Goal: Information Seeking & Learning: Find contact information

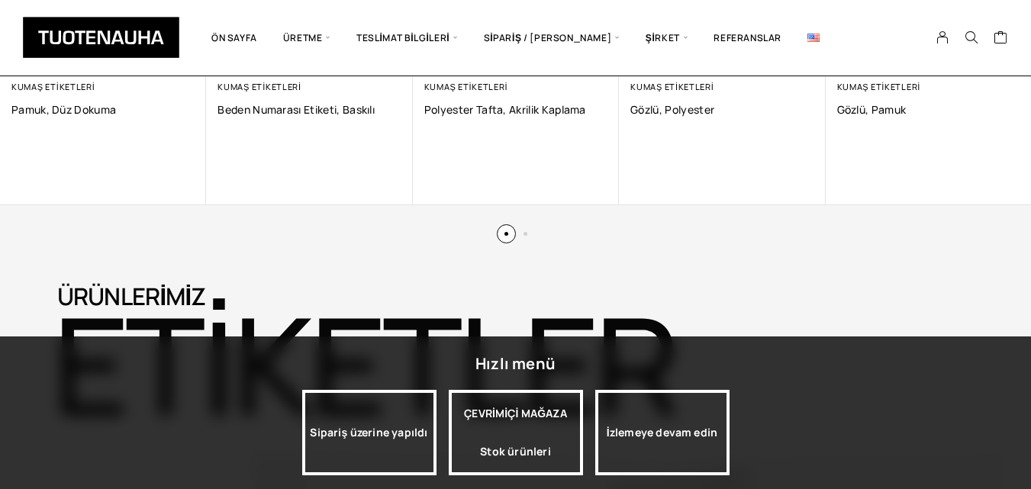
scroll to position [1297, 0]
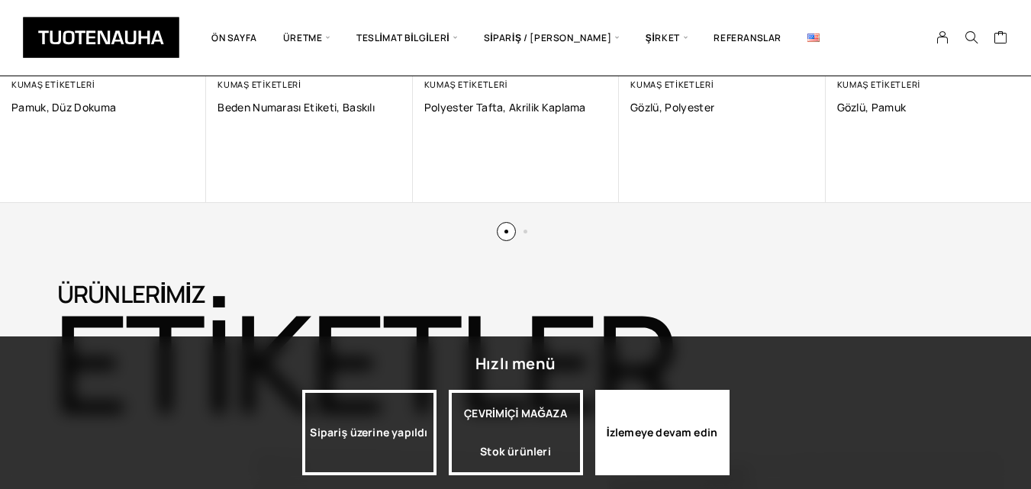
click at [645, 442] on div "İzlemeye devam edin" at bounding box center [662, 432] width 134 height 85
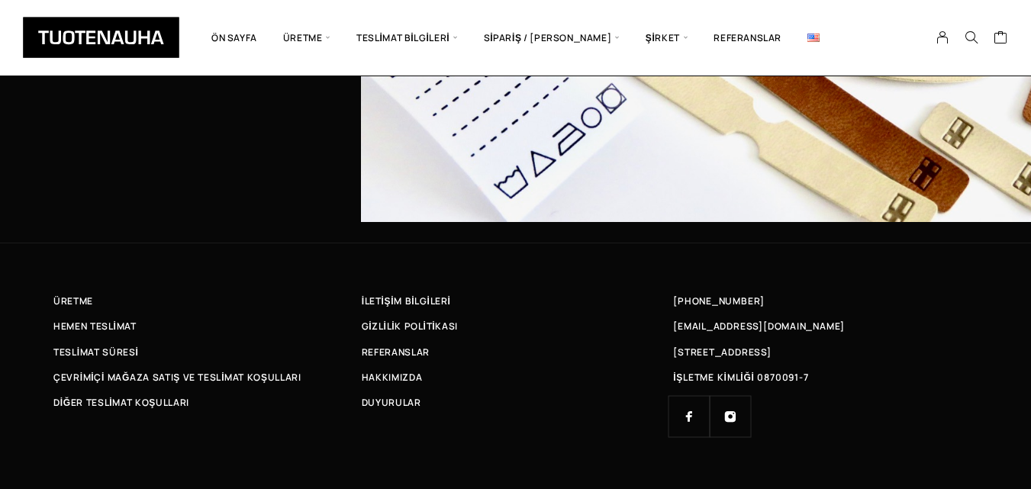
scroll to position [4946, 0]
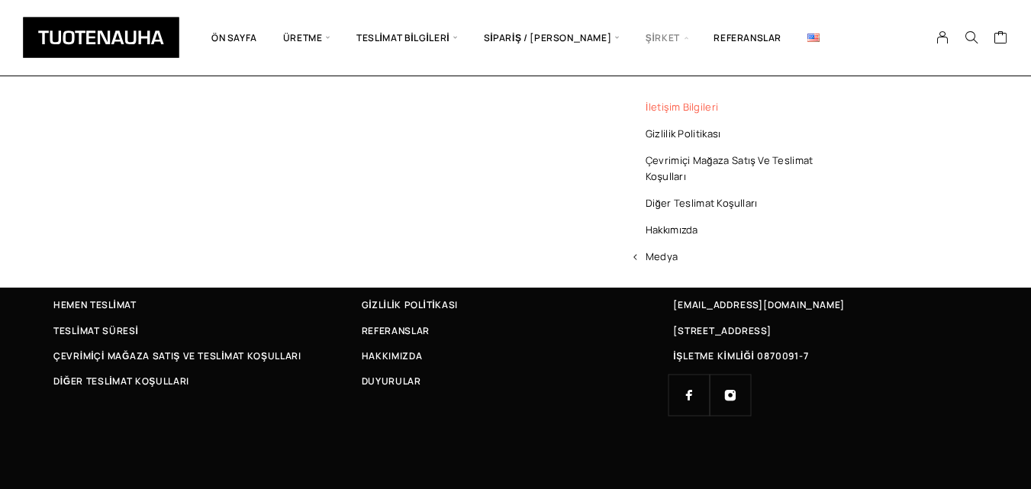
click at [674, 106] on font "İletişim bilgileri" at bounding box center [681, 107] width 72 height 14
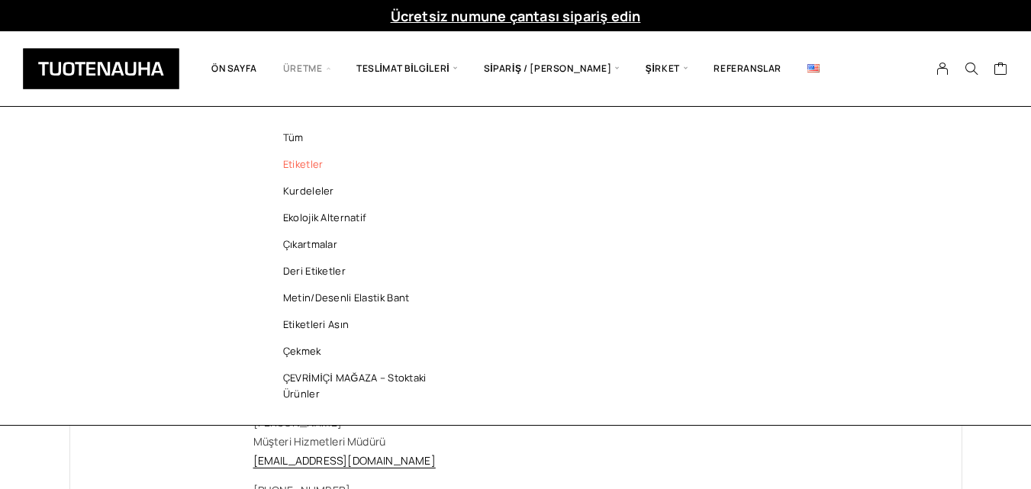
click at [313, 169] on font "Etiketler" at bounding box center [303, 164] width 40 height 14
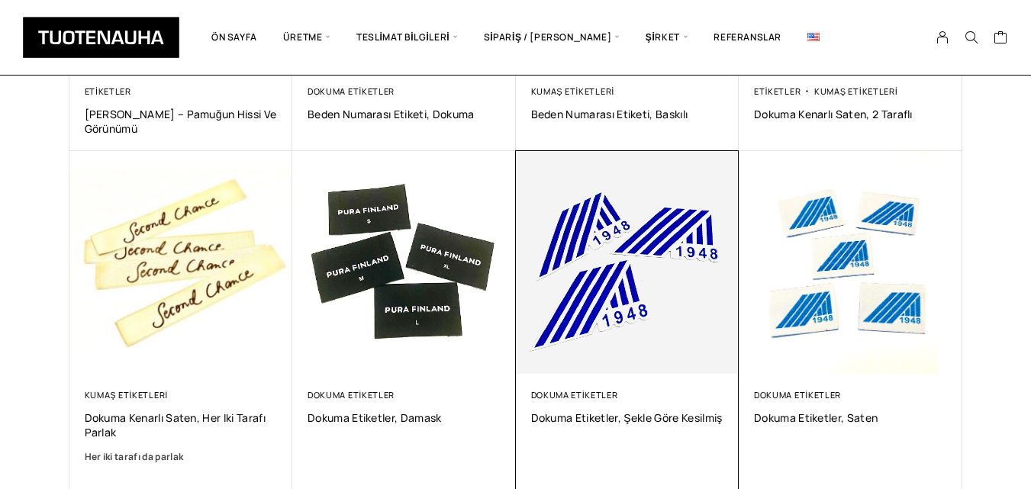
scroll to position [534, 0]
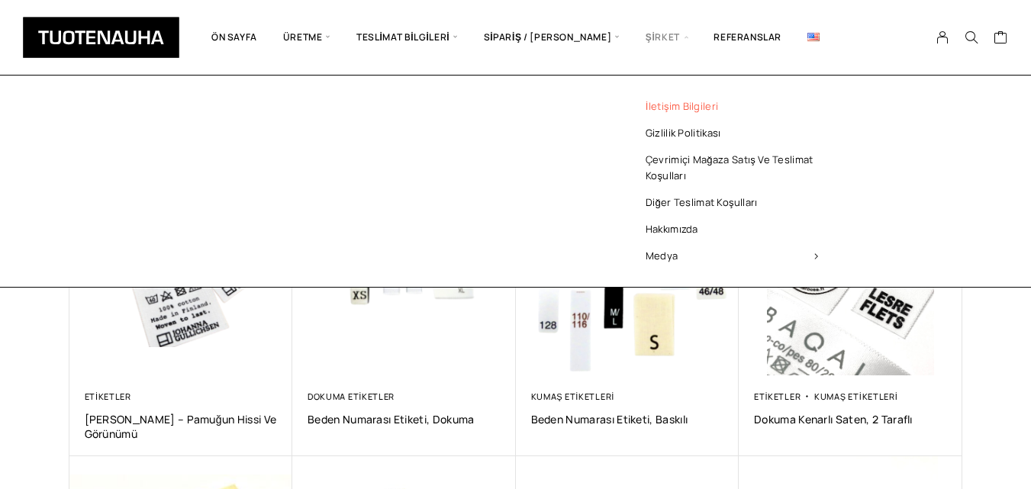
click at [650, 110] on font "İletişim bilgileri" at bounding box center [681, 106] width 72 height 14
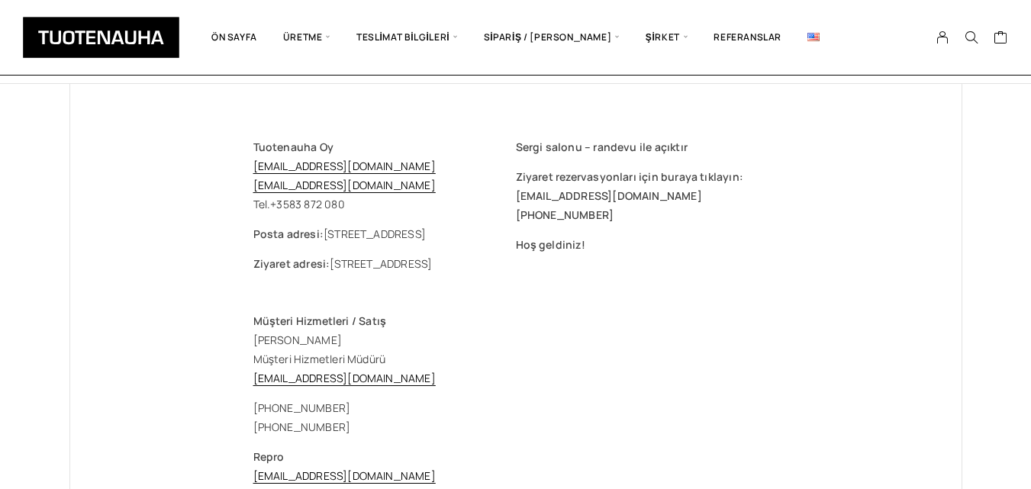
scroll to position [76, 0]
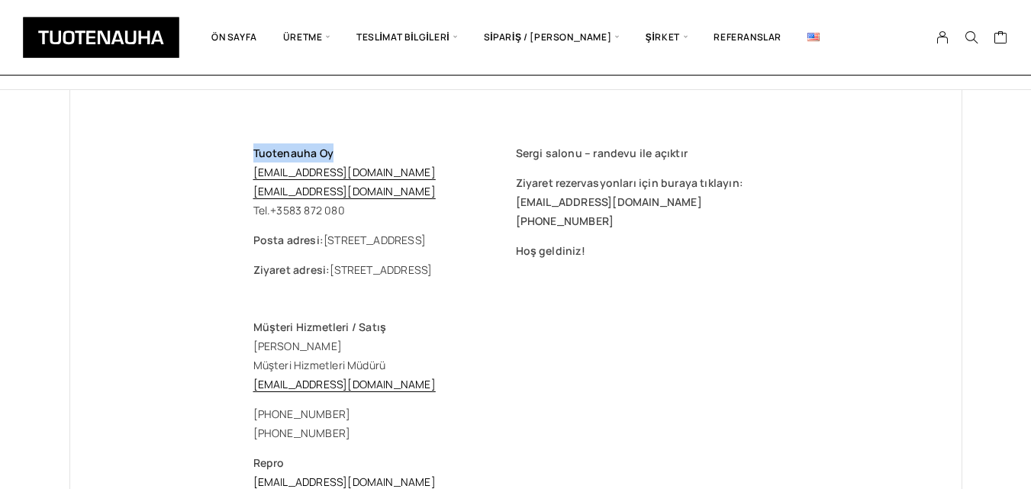
drag, startPoint x: 369, startPoint y: 154, endPoint x: 235, endPoint y: 160, distance: 134.4
click at [271, 153] on font "Tuotenauha Oy" at bounding box center [293, 153] width 80 height 14
click at [272, 153] on font "Tuotenauha Oy" at bounding box center [293, 153] width 80 height 14
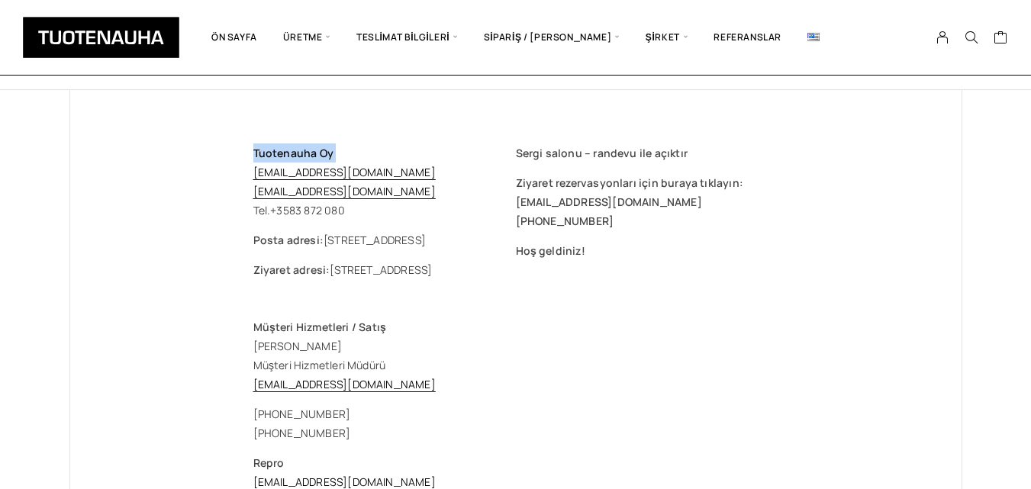
click at [272, 153] on font "Tuotenauha Oy" at bounding box center [293, 153] width 80 height 14
click at [362, 146] on p "Tuotenauha Oy myynti@tuotenauha.fi info@tuotenauha.fi Tel. +358 3 872 080" at bounding box center [384, 181] width 262 height 76
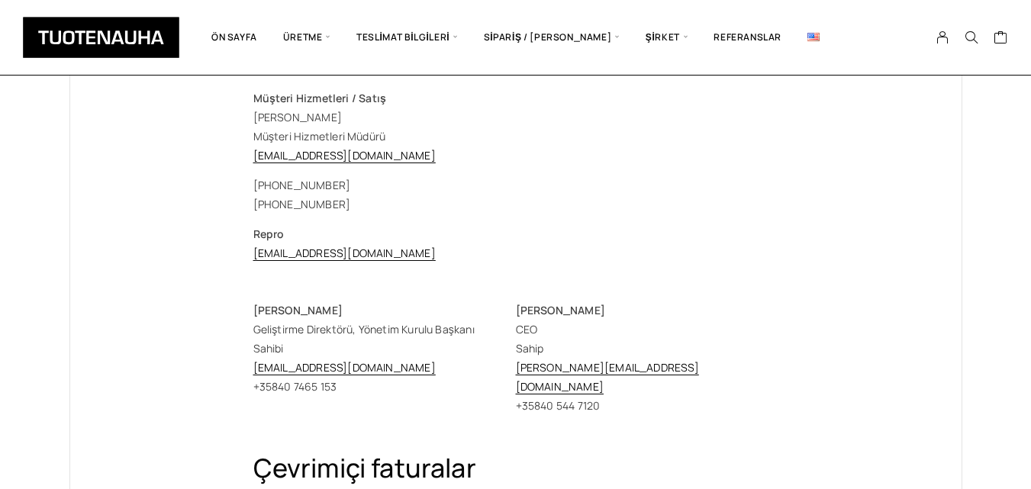
scroll to position [229, 0]
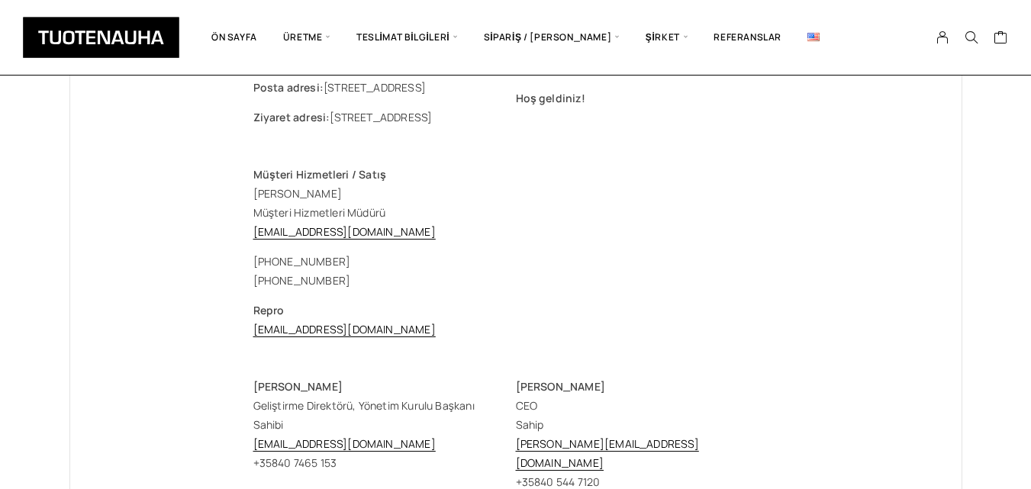
drag, startPoint x: 363, startPoint y: 280, endPoint x: 256, endPoint y: 254, distance: 109.9
click at [256, 254] on div "+358 3 872 080 +358 40 869 1598" at bounding box center [515, 271] width 525 height 38
copy div "358 3 872 080 +358 40 869 1598"
drag, startPoint x: 374, startPoint y: 230, endPoint x: 231, endPoint y: 228, distance: 142.7
click at [231, 228] on div "Tuotenauha Oy myynti@tuotenauha.fi info@tuotenauha.fi Tel. +358 3 872 080 Posta…" at bounding box center [516, 490] width 586 height 1106
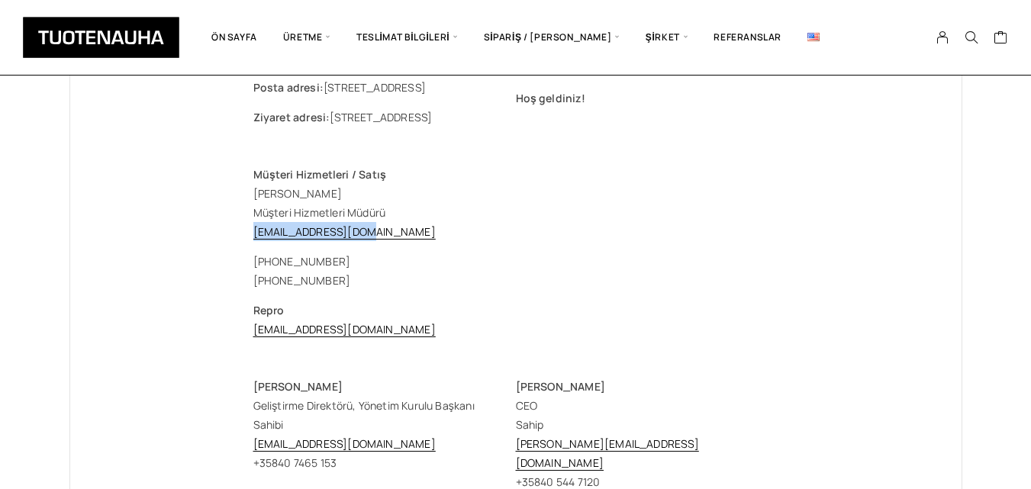
copy font "sales@tuotenauha.fi"
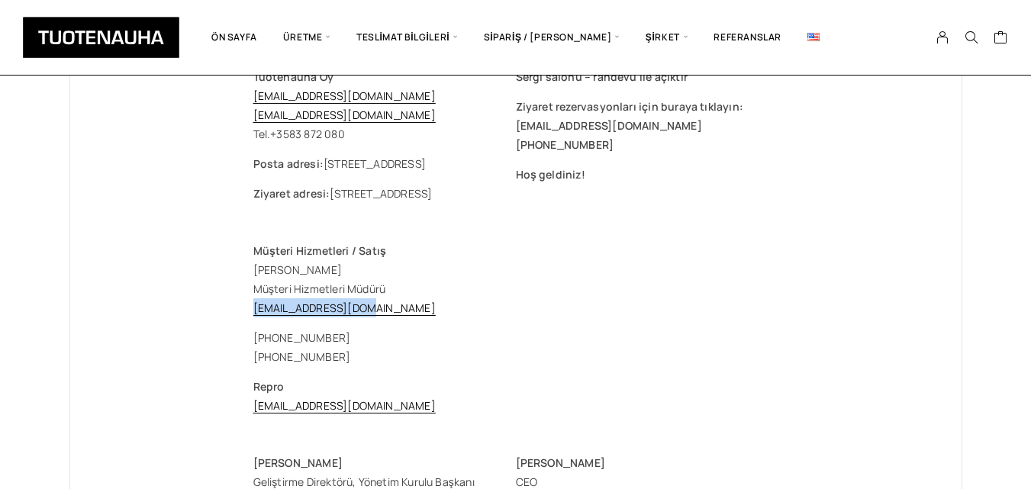
scroll to position [76, 0]
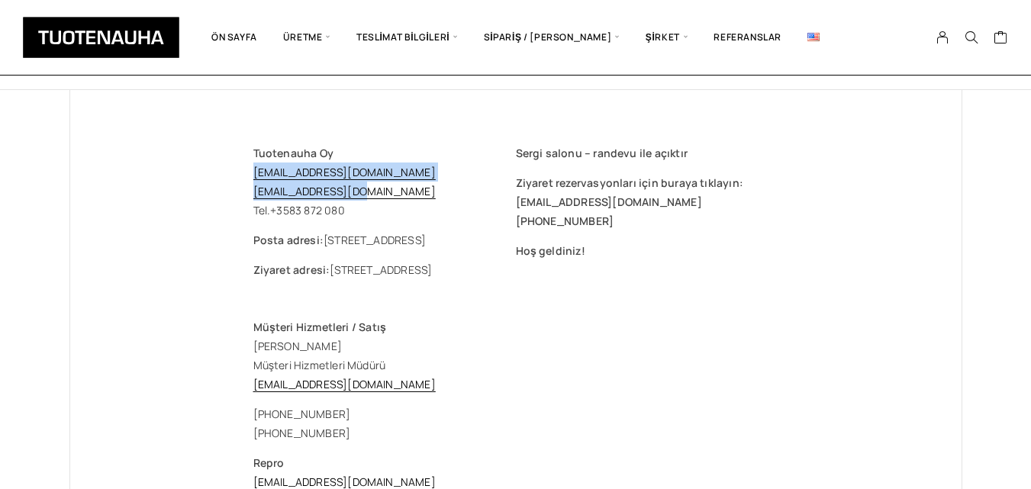
drag, startPoint x: 370, startPoint y: 194, endPoint x: 244, endPoint y: 173, distance: 127.5
copy p "myynti@tuotenauha.fi info@tuotenauha.fi"
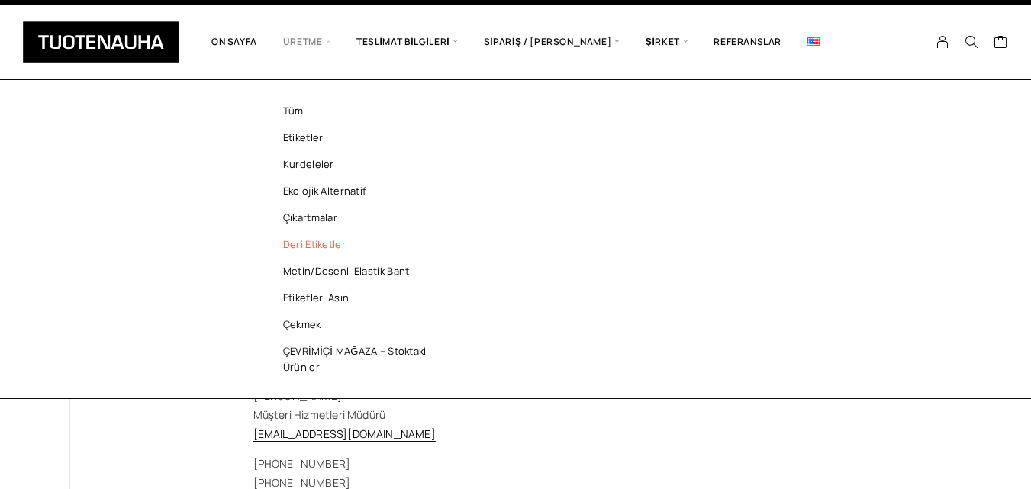
scroll to position [0, 0]
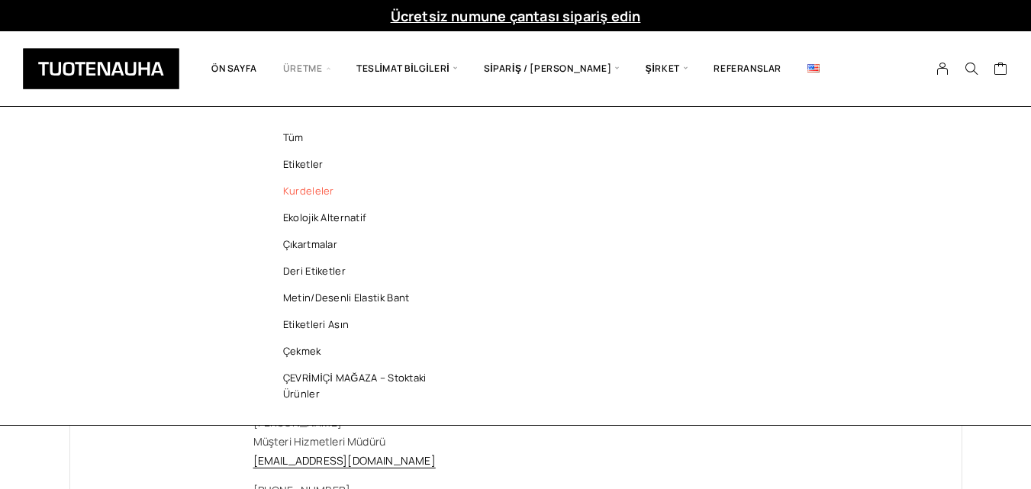
click at [304, 192] on font "Kurdeleler" at bounding box center [308, 191] width 51 height 14
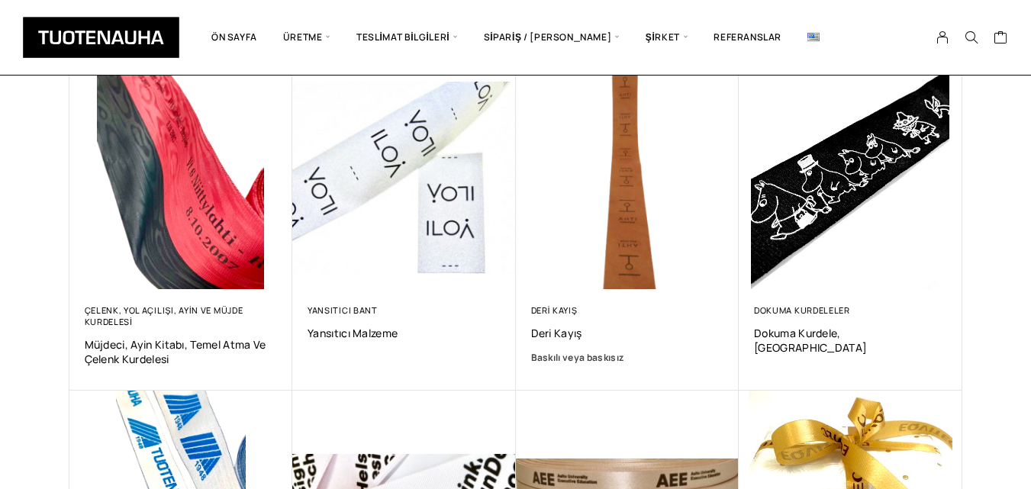
scroll to position [305, 0]
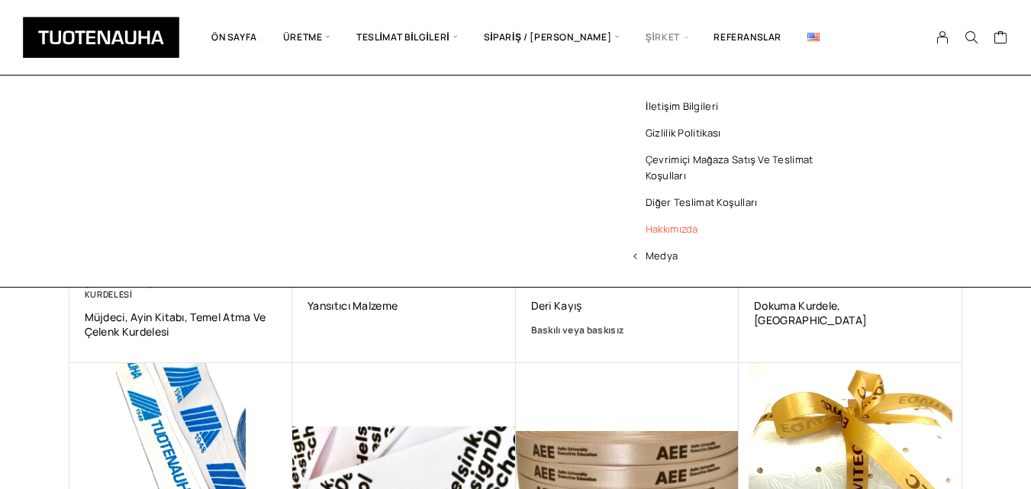
click at [661, 229] on font "Hakkımızda" at bounding box center [671, 229] width 53 height 14
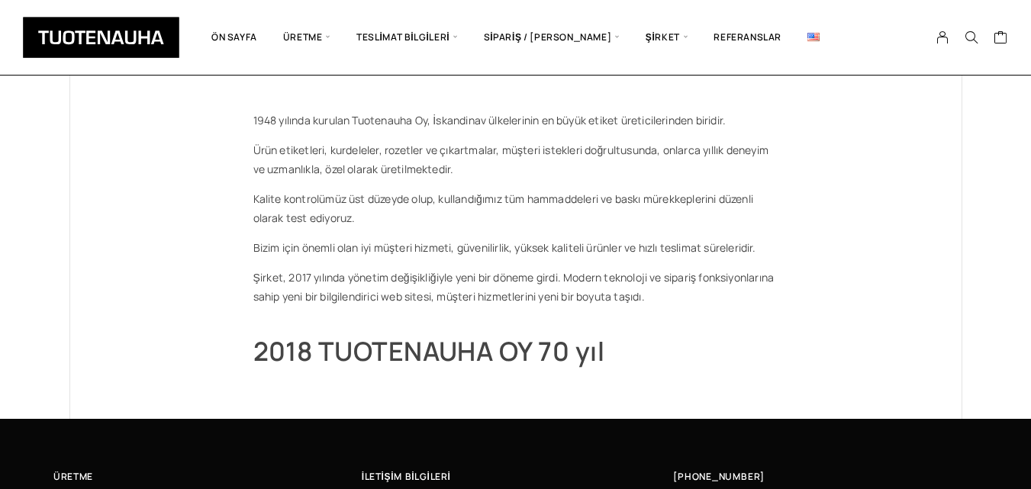
scroll to position [153, 0]
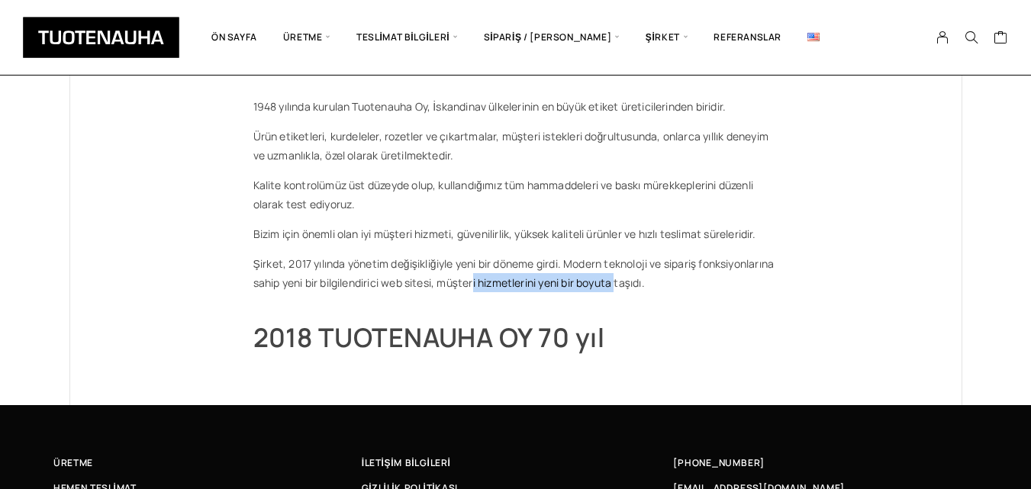
drag, startPoint x: 555, startPoint y: 283, endPoint x: 700, endPoint y: 279, distance: 144.2
click at [700, 279] on font "Şirket, 2017 yılında yönetim değişikliğiyle yeni bir döneme girdi. Modern tekno…" at bounding box center [513, 273] width 521 height 34
click at [476, 285] on font "Şirket, 2017 yılında yönetim değişikliğiyle yeni bir döneme girdi. Modern tekno…" at bounding box center [513, 273] width 521 height 34
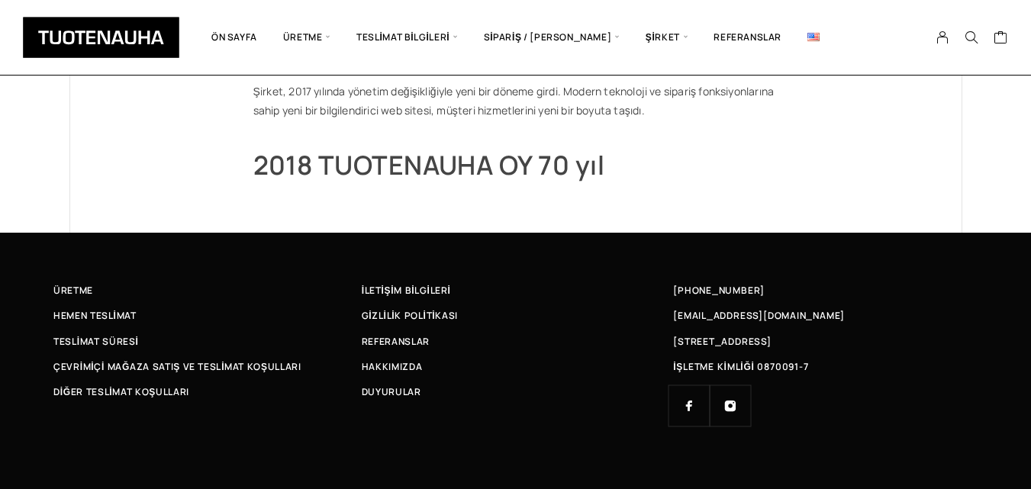
scroll to position [336, 0]
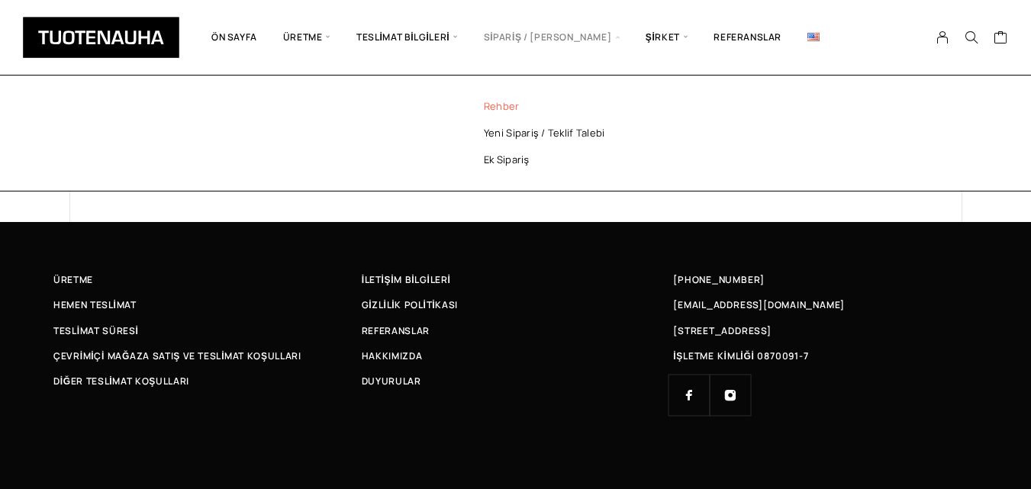
click at [503, 109] on font "Rehber" at bounding box center [502, 106] width 36 height 14
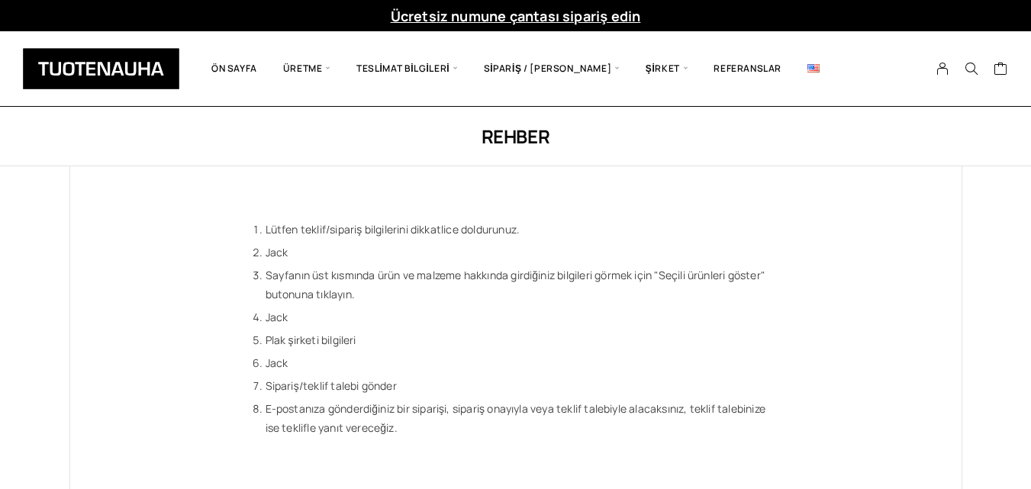
click at [128, 85] on img at bounding box center [101, 68] width 156 height 41
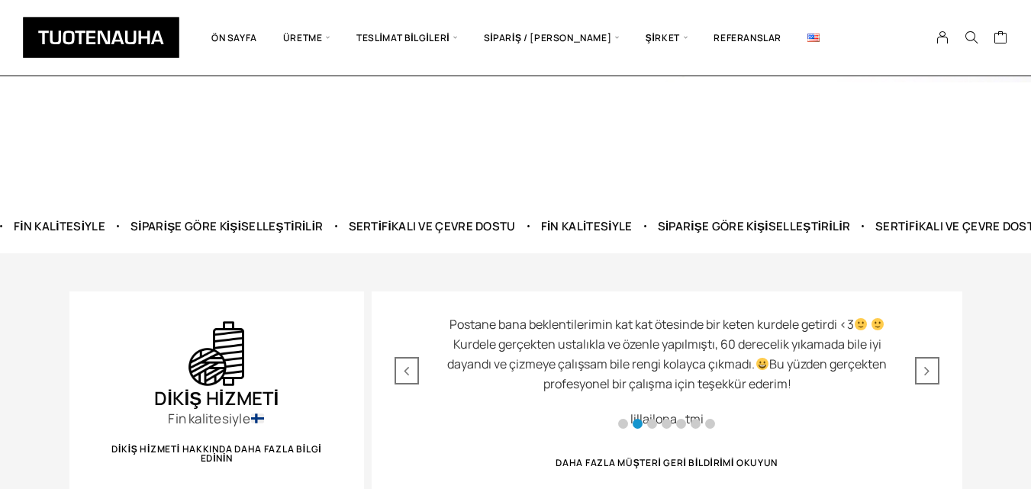
scroll to position [687, 0]
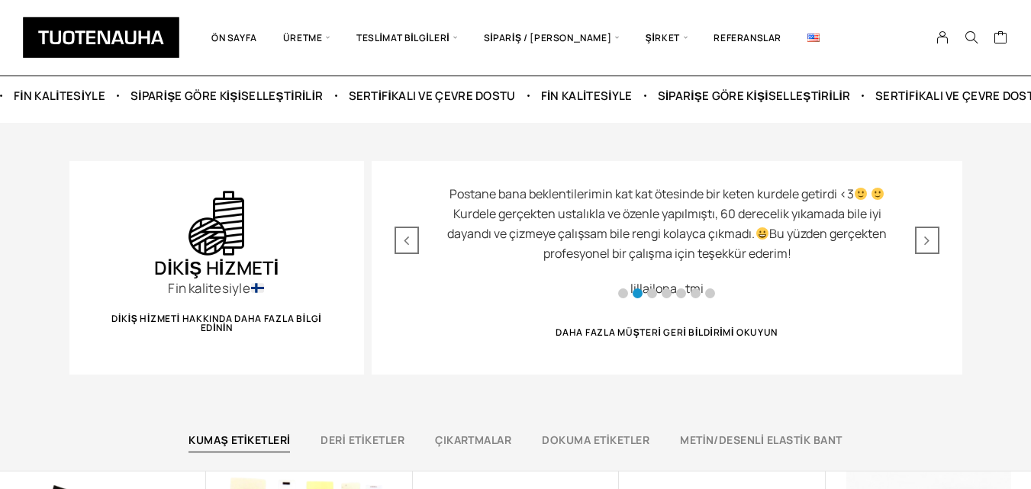
click at [657, 94] on font "Siparişe göre kişiselleştirilir" at bounding box center [753, 96] width 192 height 16
click at [658, 96] on font "Siparişe göre kişiselleştirilir" at bounding box center [754, 96] width 193 height 16
click at [657, 96] on font "Siparişe göre kişiselleştirilir" at bounding box center [753, 96] width 193 height 16
click at [540, 91] on font "Fin kalitesiyle" at bounding box center [586, 96] width 92 height 16
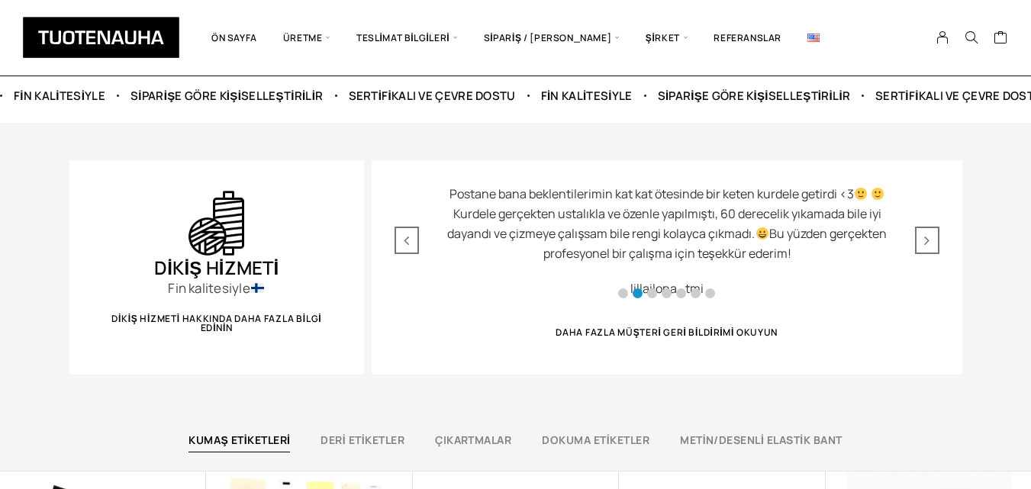
click at [540, 91] on font "Fin kalitesiyle" at bounding box center [586, 96] width 92 height 16
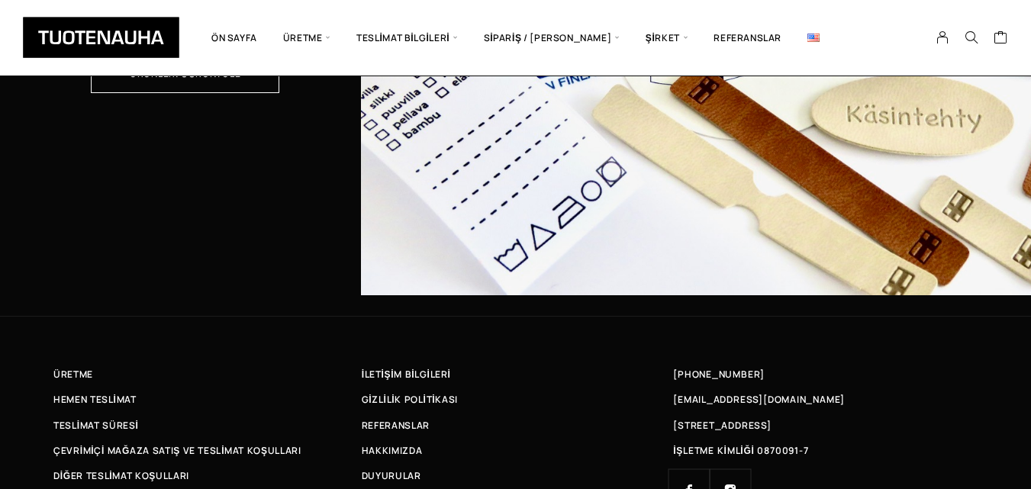
scroll to position [4946, 0]
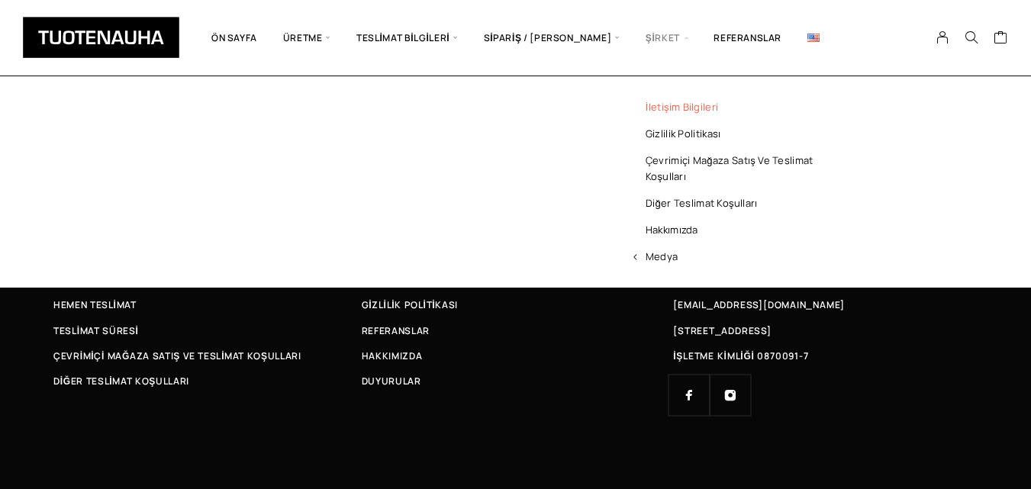
click at [669, 108] on font "İletişim bilgileri" at bounding box center [681, 107] width 72 height 14
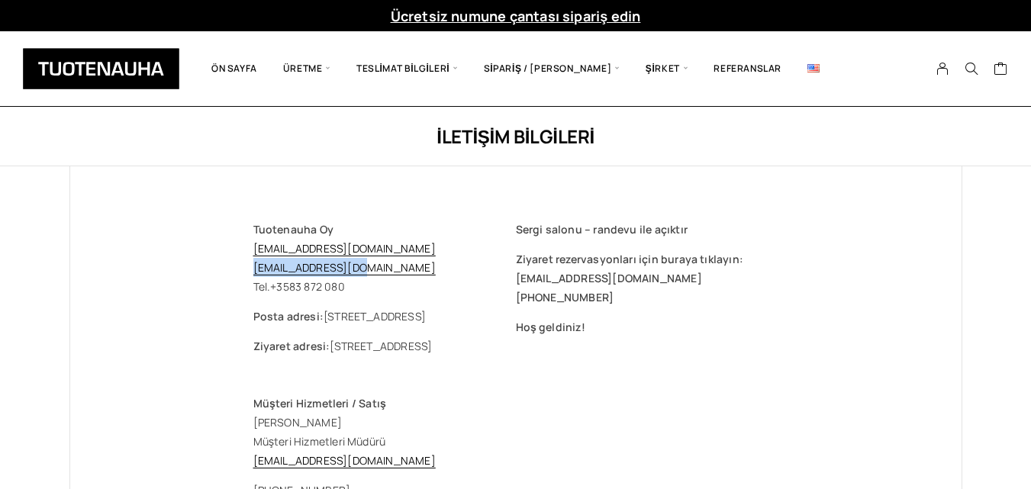
drag, startPoint x: 376, startPoint y: 274, endPoint x: 249, endPoint y: 271, distance: 127.4
